Goal: Find specific page/section: Find specific page/section

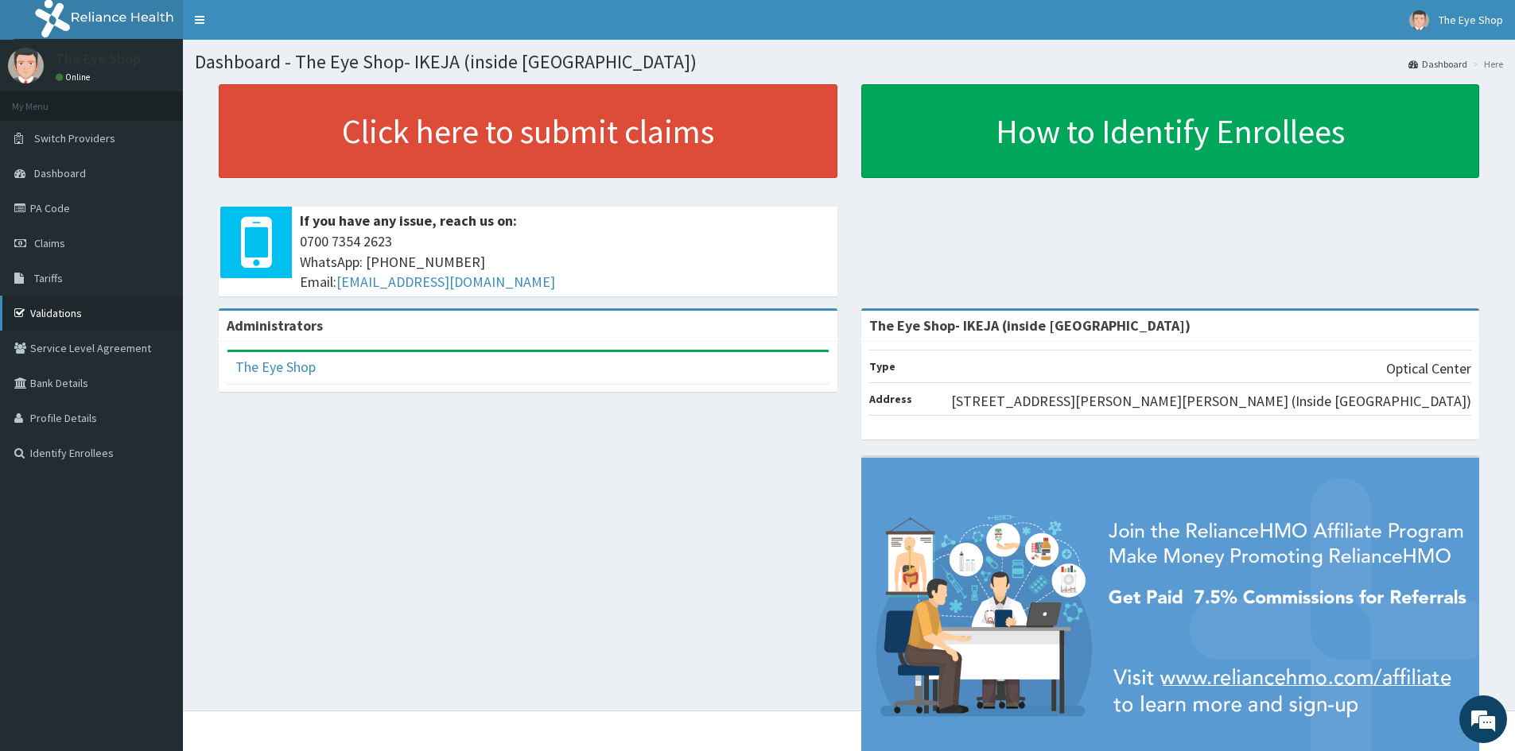
click at [101, 316] on link "Validations" at bounding box center [91, 313] width 183 height 35
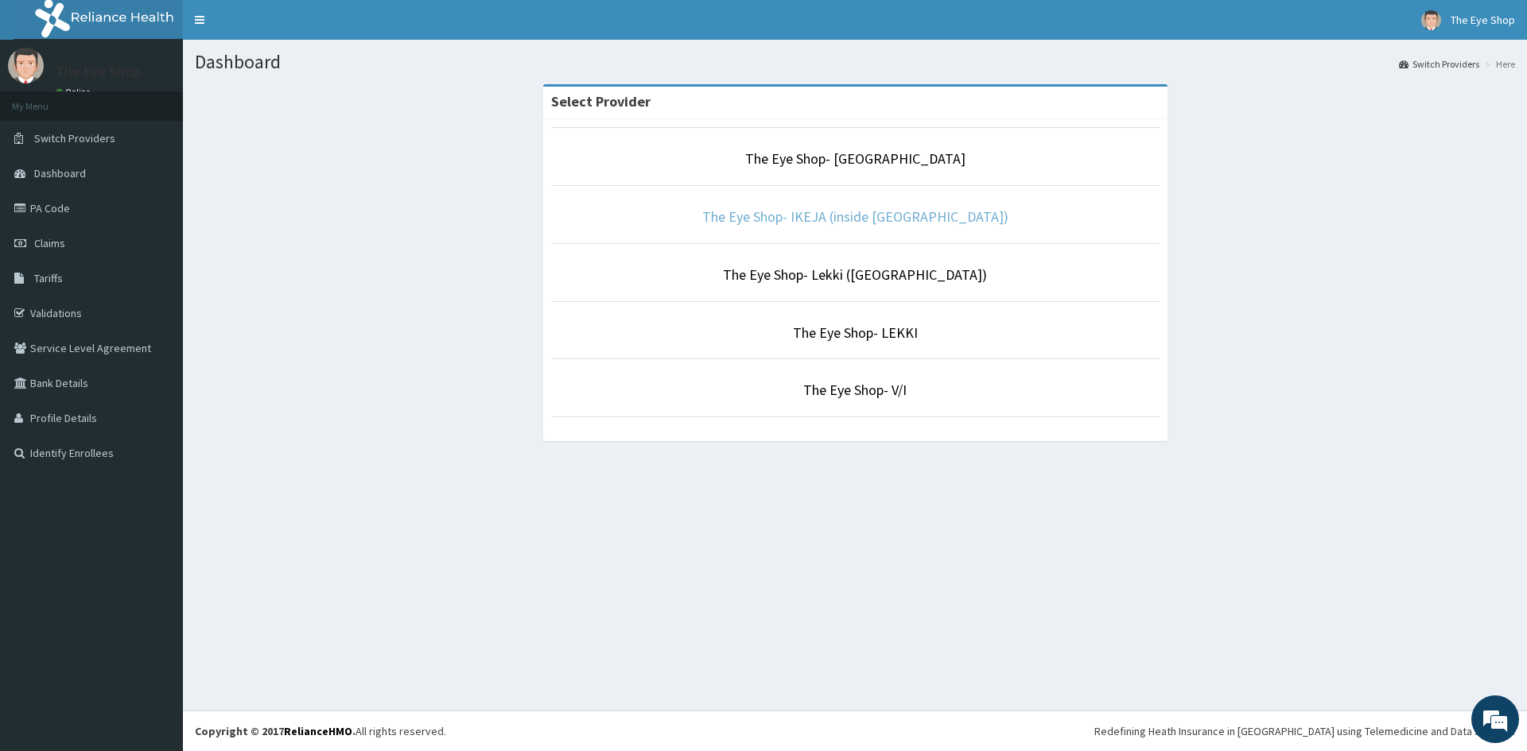
click at [767, 212] on link "The Eye Shop- IKEJA (inside [GEOGRAPHIC_DATA])" at bounding box center [855, 217] width 306 height 18
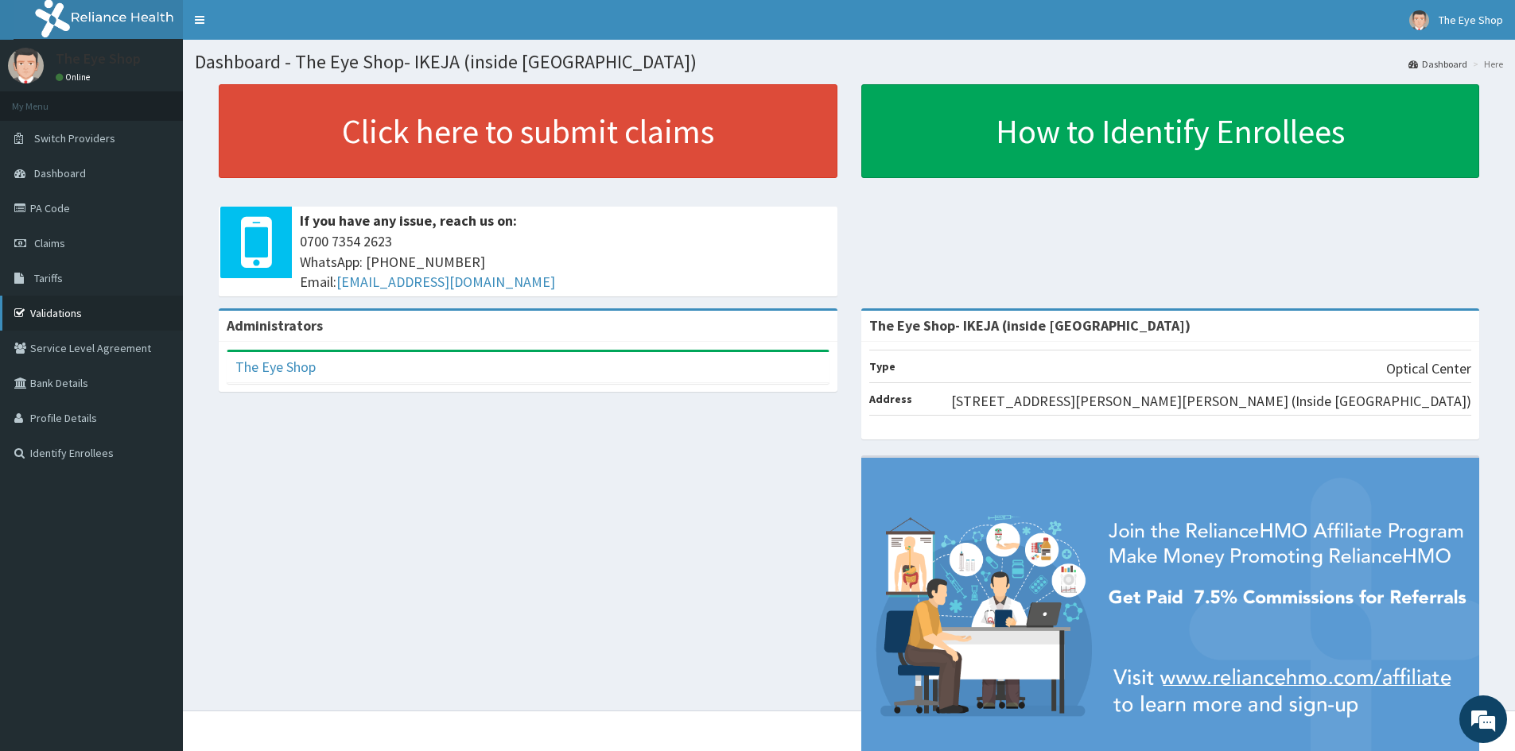
click at [77, 306] on link "Validations" at bounding box center [91, 313] width 183 height 35
